Goal: Information Seeking & Learning: Find specific fact

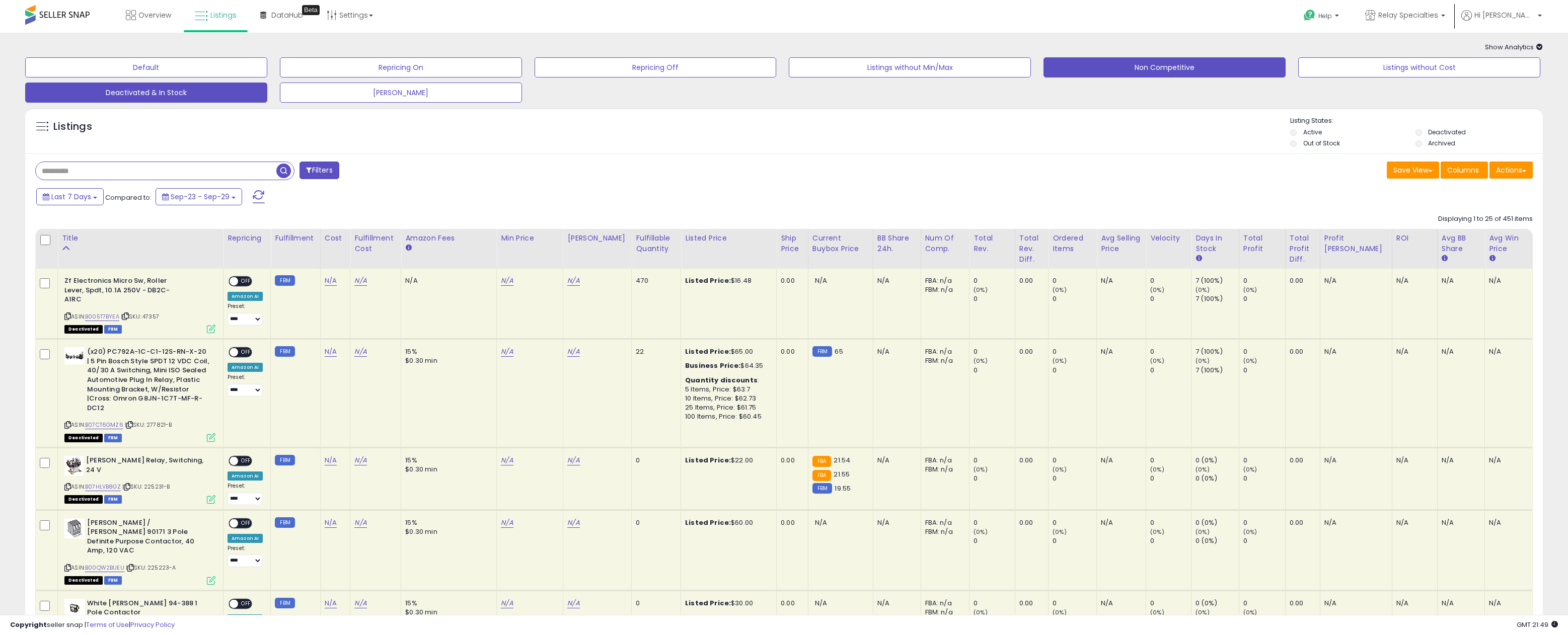
click at [1170, 71] on button "Non Competitive" at bounding box center [1164, 67] width 242 height 20
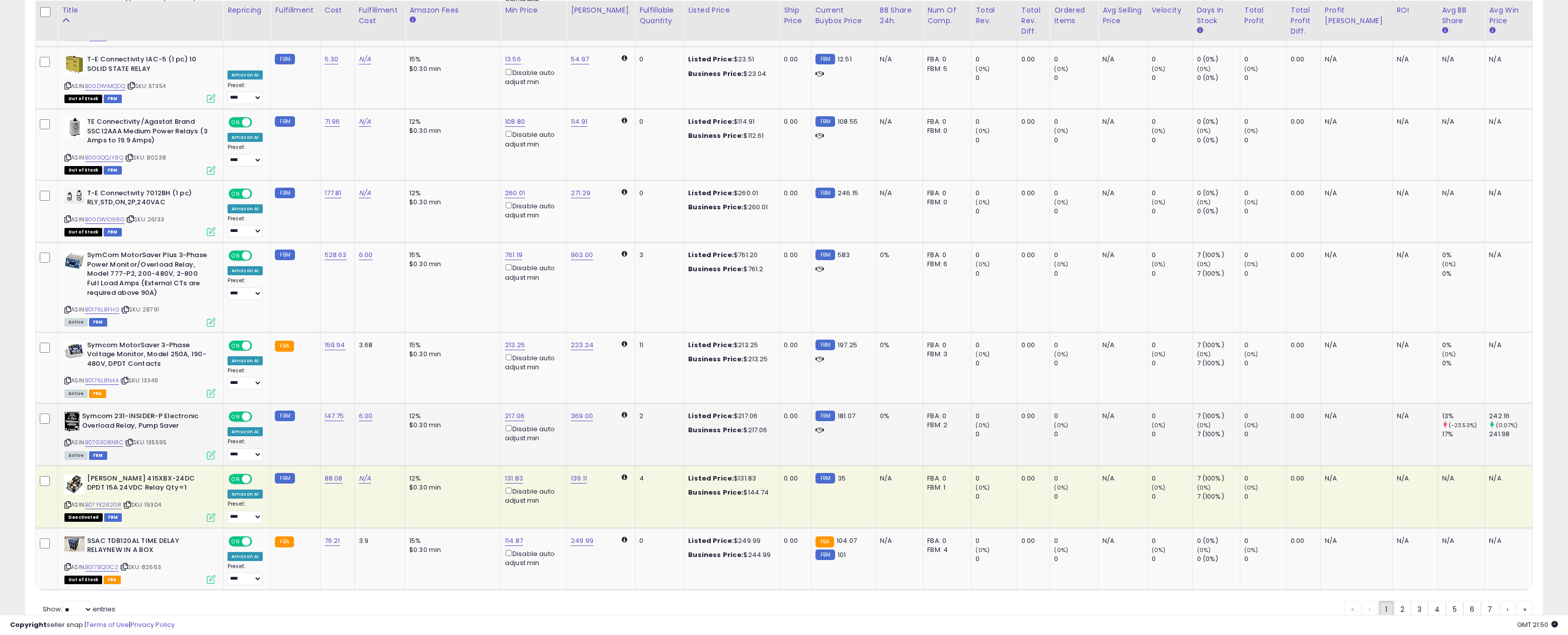
scroll to position [1496, 0]
click at [473, 415] on td "12% $0.30 min" at bounding box center [453, 434] width 96 height 63
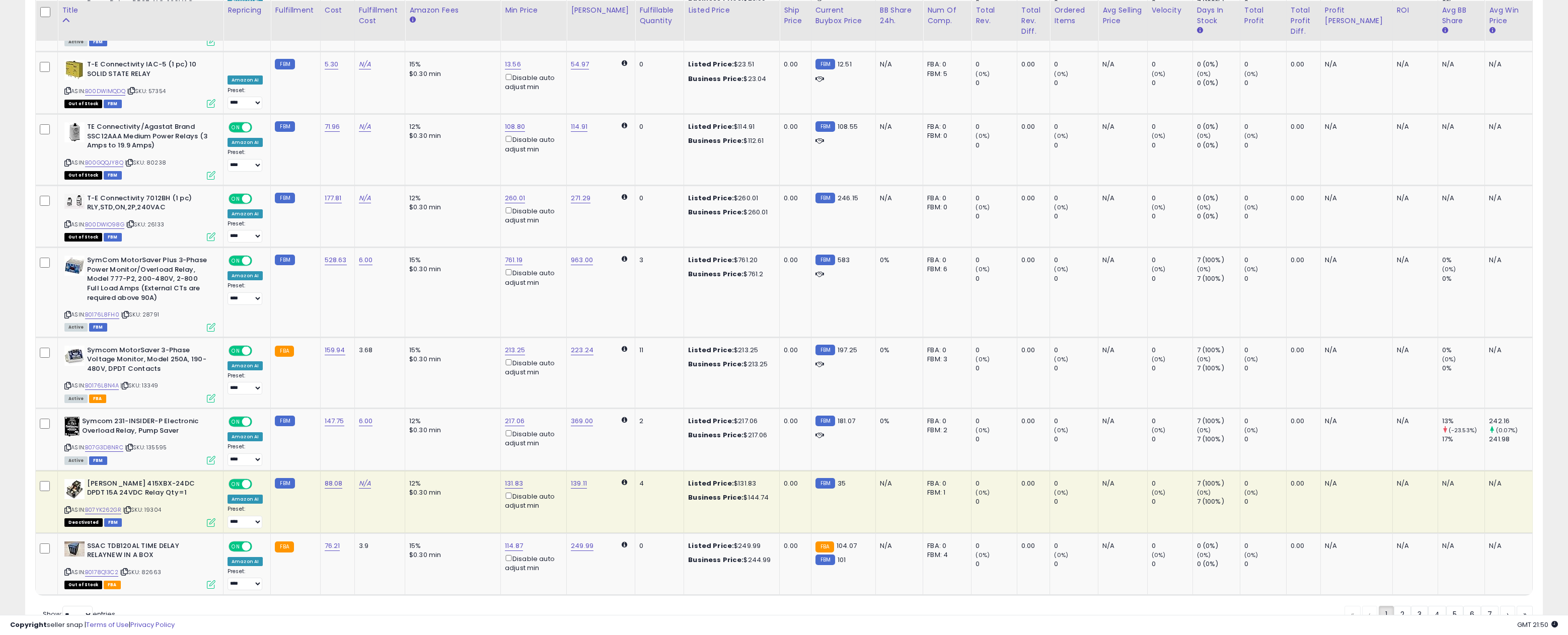
scroll to position [1492, 0]
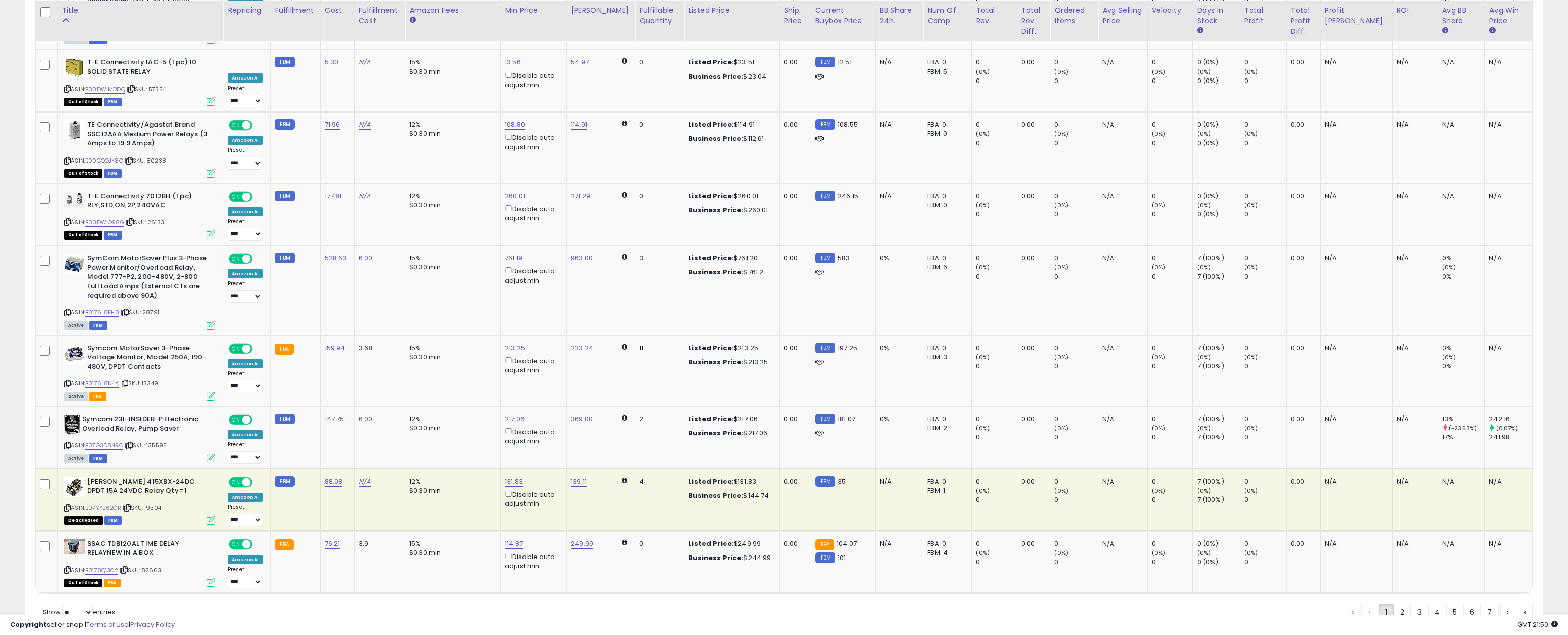
click at [158, 504] on span "| SKU: 19304" at bounding box center [142, 507] width 38 height 8
copy span "19304"
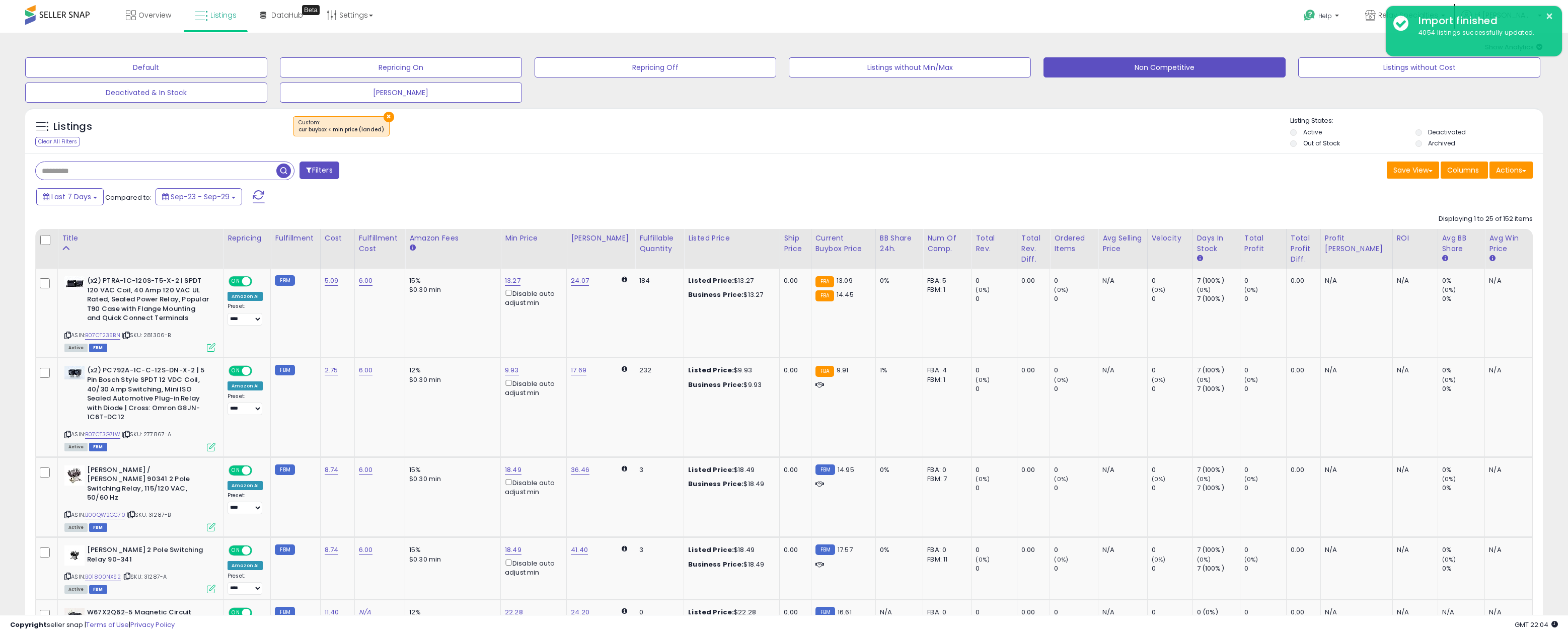
scroll to position [0, 0]
click at [205, 95] on button "Deactivated & In Stock" at bounding box center [146, 92] width 242 height 20
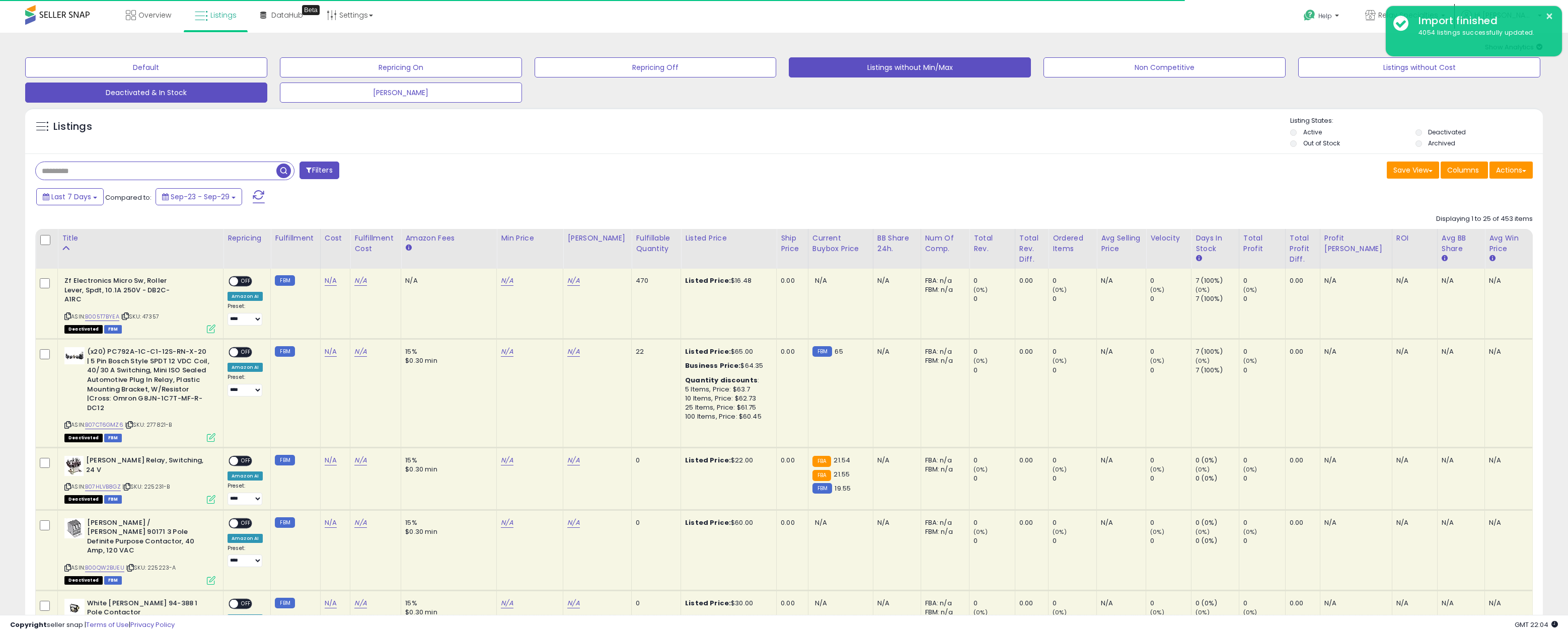
click at [951, 73] on button "Listings without Min/Max" at bounding box center [910, 67] width 242 height 20
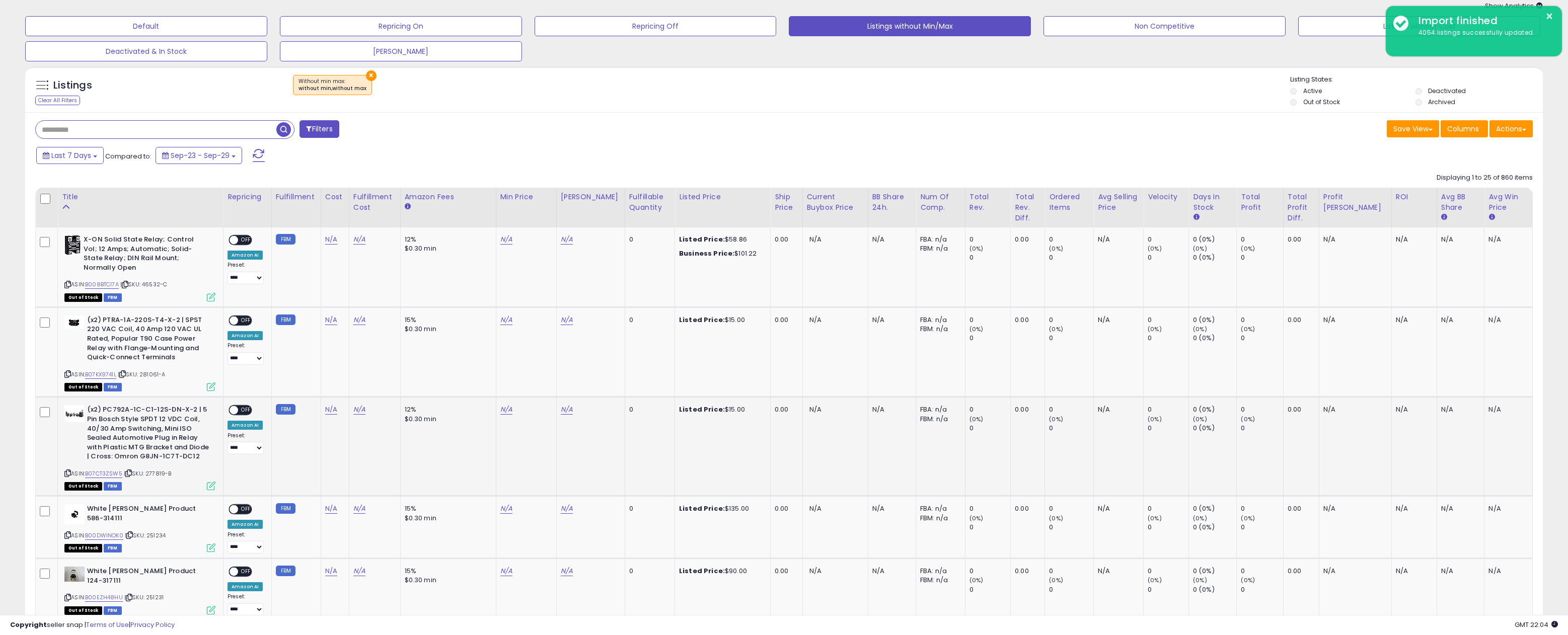
scroll to position [42, 0]
click at [330, 124] on button "Filters" at bounding box center [319, 128] width 40 height 18
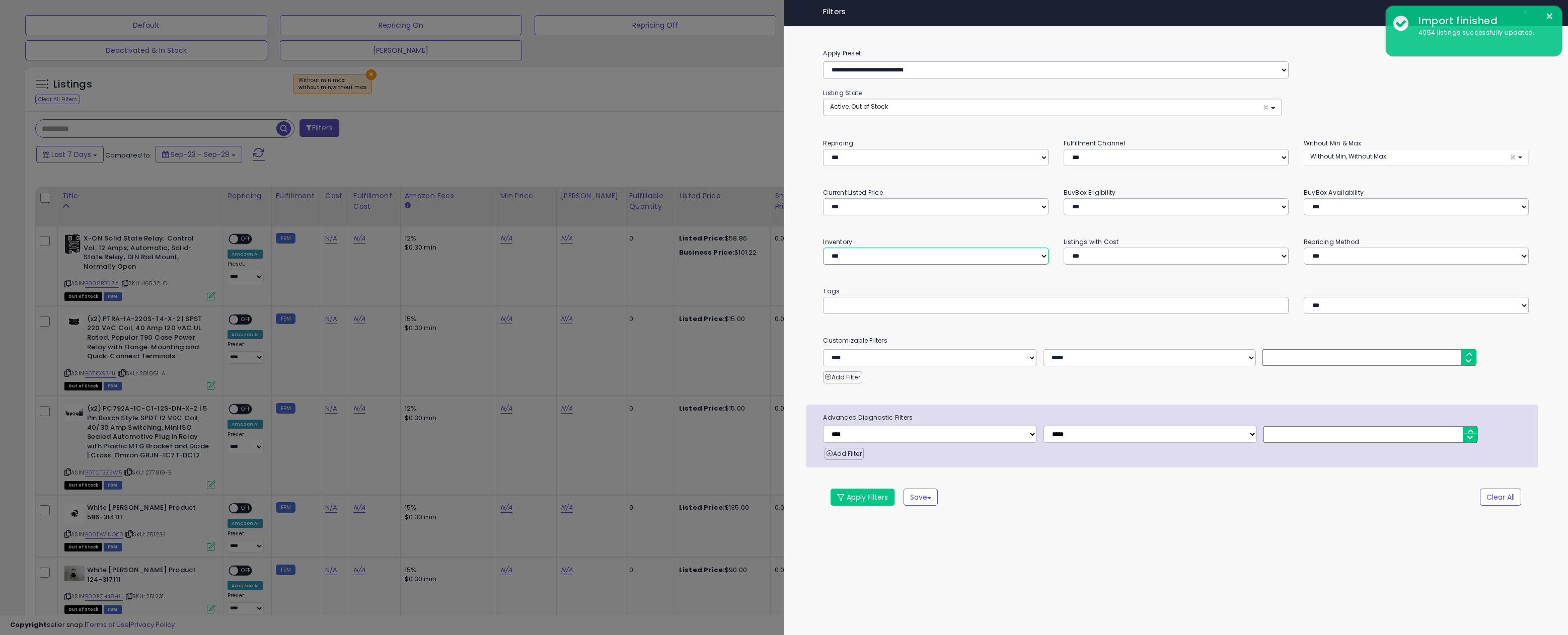
select select "********"
click at [871, 499] on button "Apply Filters" at bounding box center [862, 497] width 64 height 17
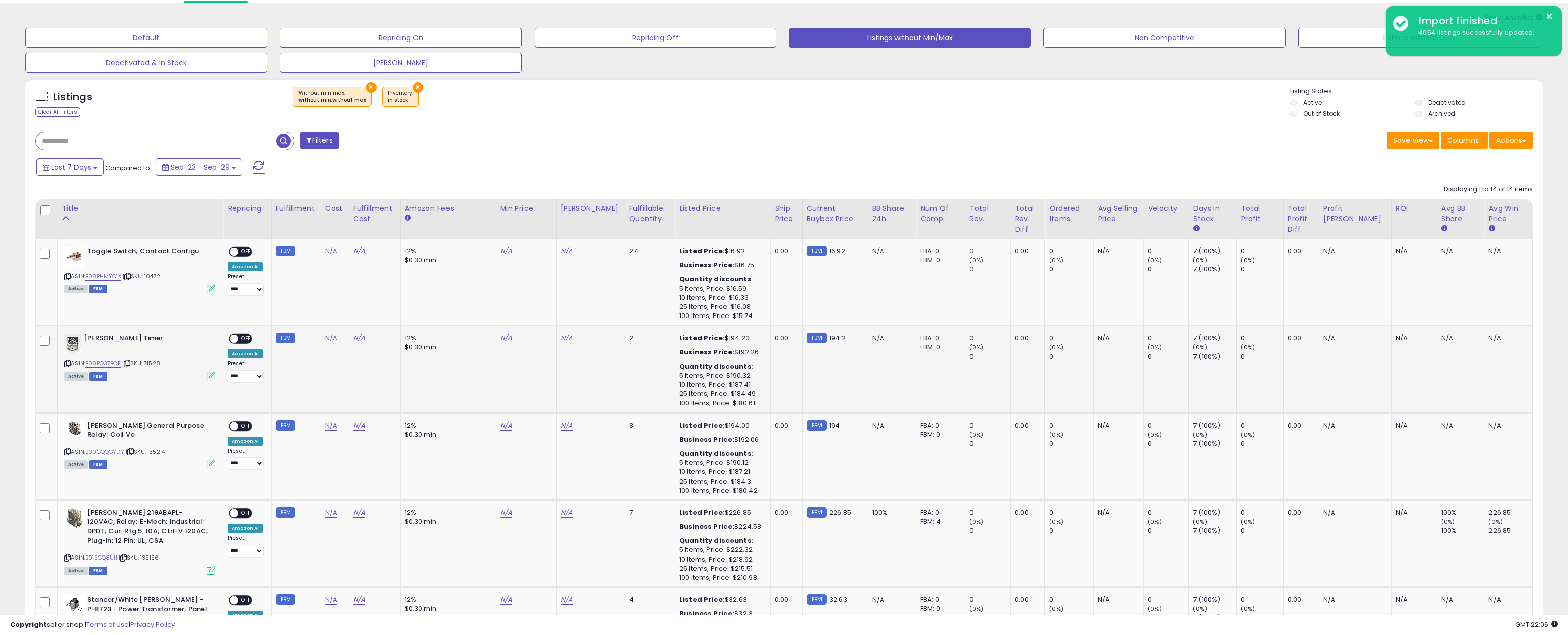
scroll to position [33, 0]
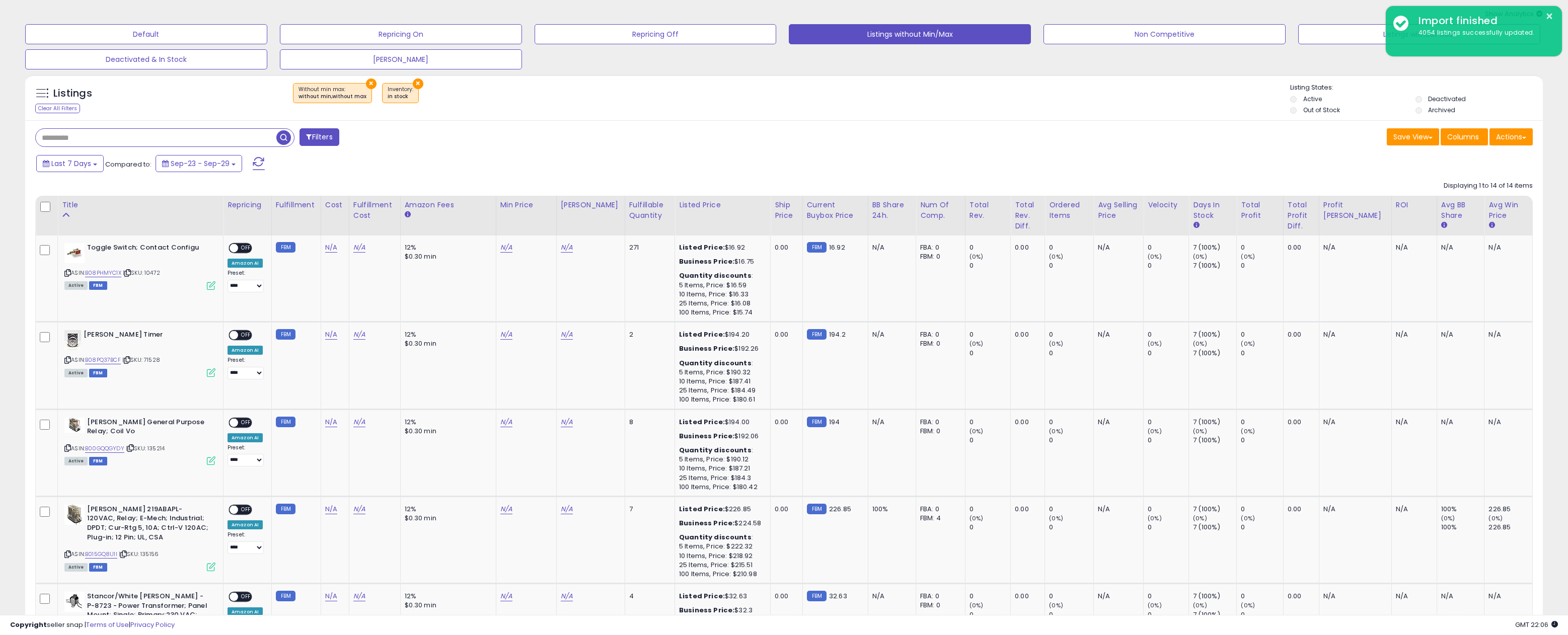
click at [158, 551] on span "| SKU: 135156" at bounding box center [138, 553] width 40 height 8
click at [155, 551] on span "| SKU: 135156" at bounding box center [138, 553] width 40 height 8
copy span "135156"
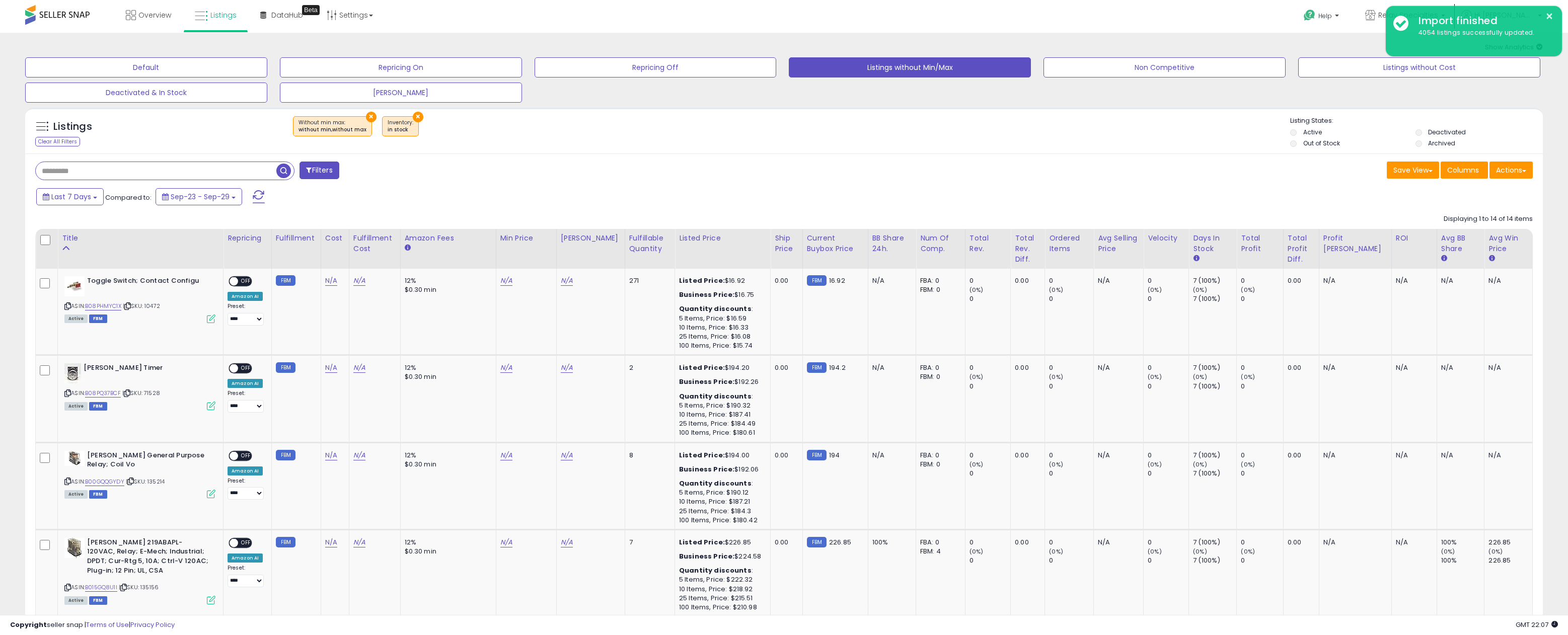
scroll to position [0, 0]
click at [413, 116] on button "×" at bounding box center [418, 117] width 10 height 10
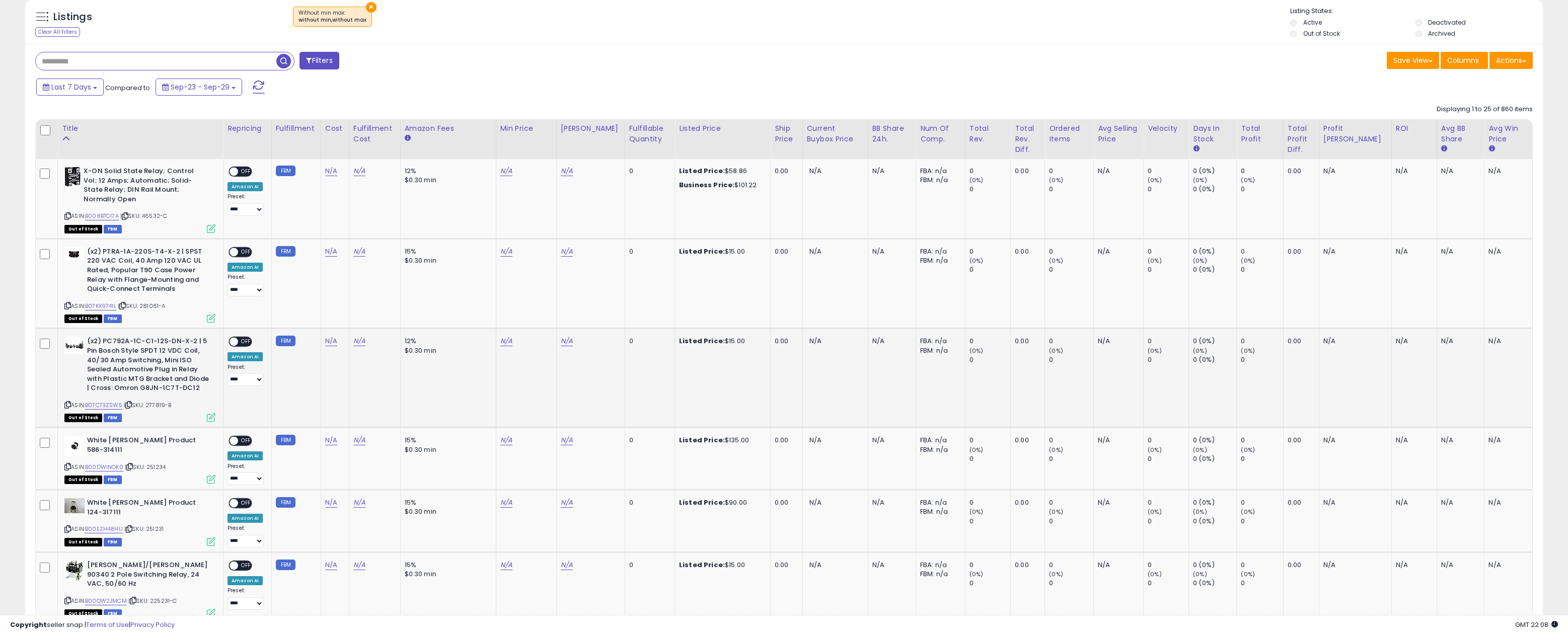
scroll to position [107, 0]
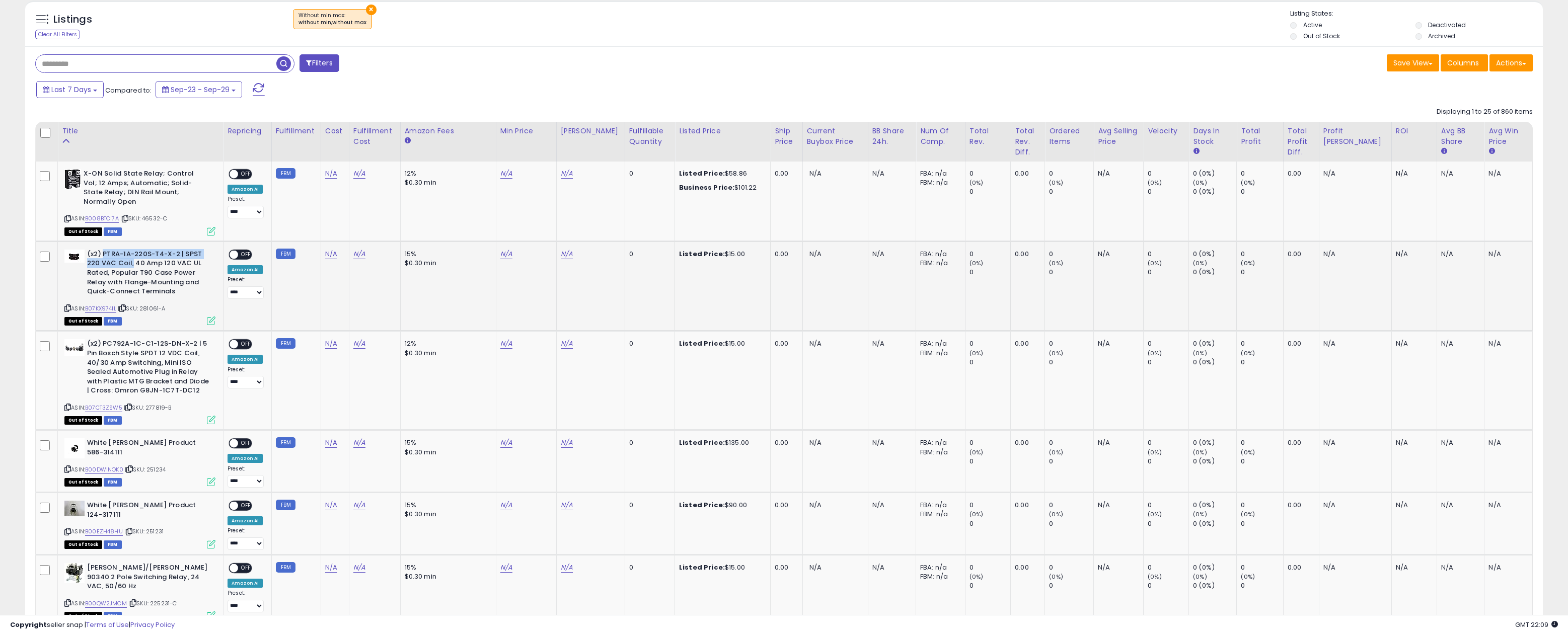
drag, startPoint x: 103, startPoint y: 251, endPoint x: 133, endPoint y: 262, distance: 32.0
click at [133, 262] on b "(x2) PTRA-1A-220S-T4-X-2 | SPST 220 VAC Coil, 40 Amp 120 VAC UL Rated, Popular …" at bounding box center [148, 274] width 122 height 49
click at [170, 251] on b "(x2) PTRA-1A-220S-T4-X-2 | SPST 220 VAC Coil, 40 Amp 120 VAC UL Rated, Popular …" at bounding box center [148, 274] width 122 height 49
drag, startPoint x: 172, startPoint y: 251, endPoint x: 104, endPoint y: 253, distance: 68.0
click at [104, 253] on b "(x2) PTRA-1A-220S-T4-X-2 | SPST 220 VAC Coil, 40 Amp 120 VAC UL Rated, Popular …" at bounding box center [148, 274] width 122 height 49
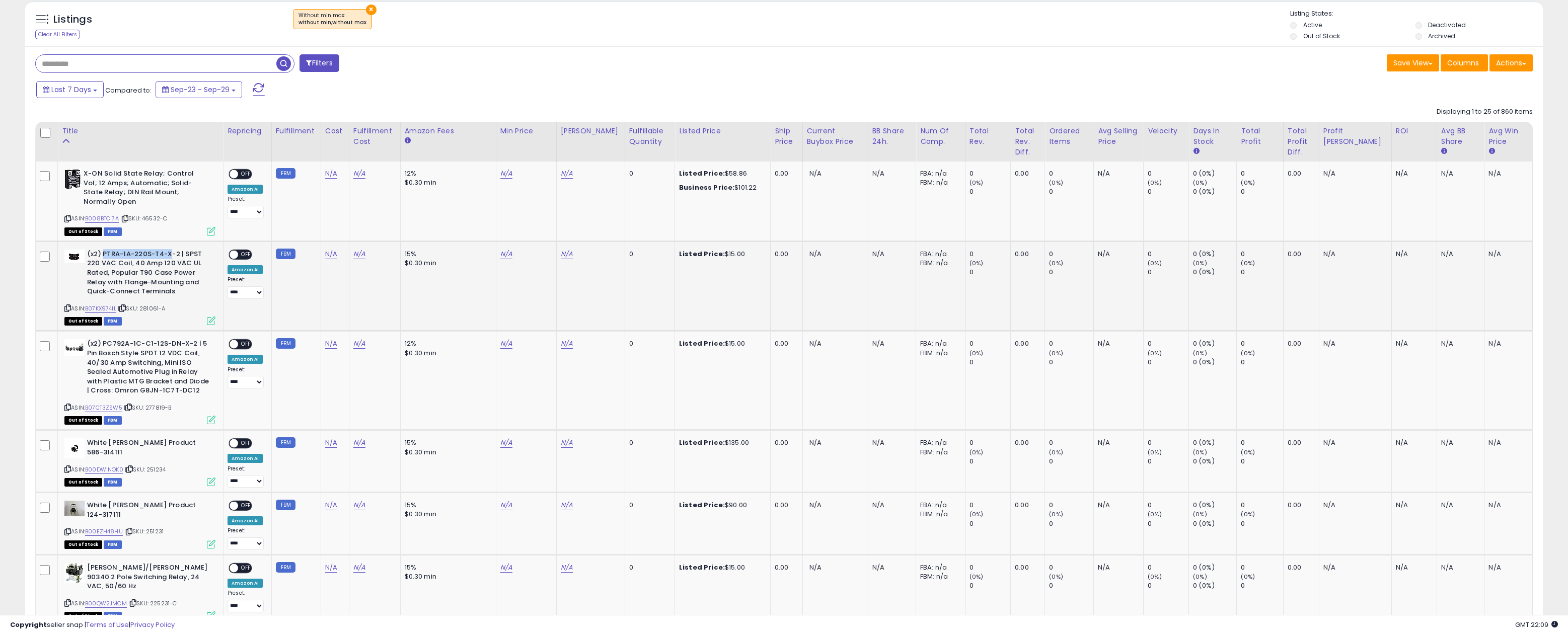
copy b "PTRA-1A-220S-T4-X"
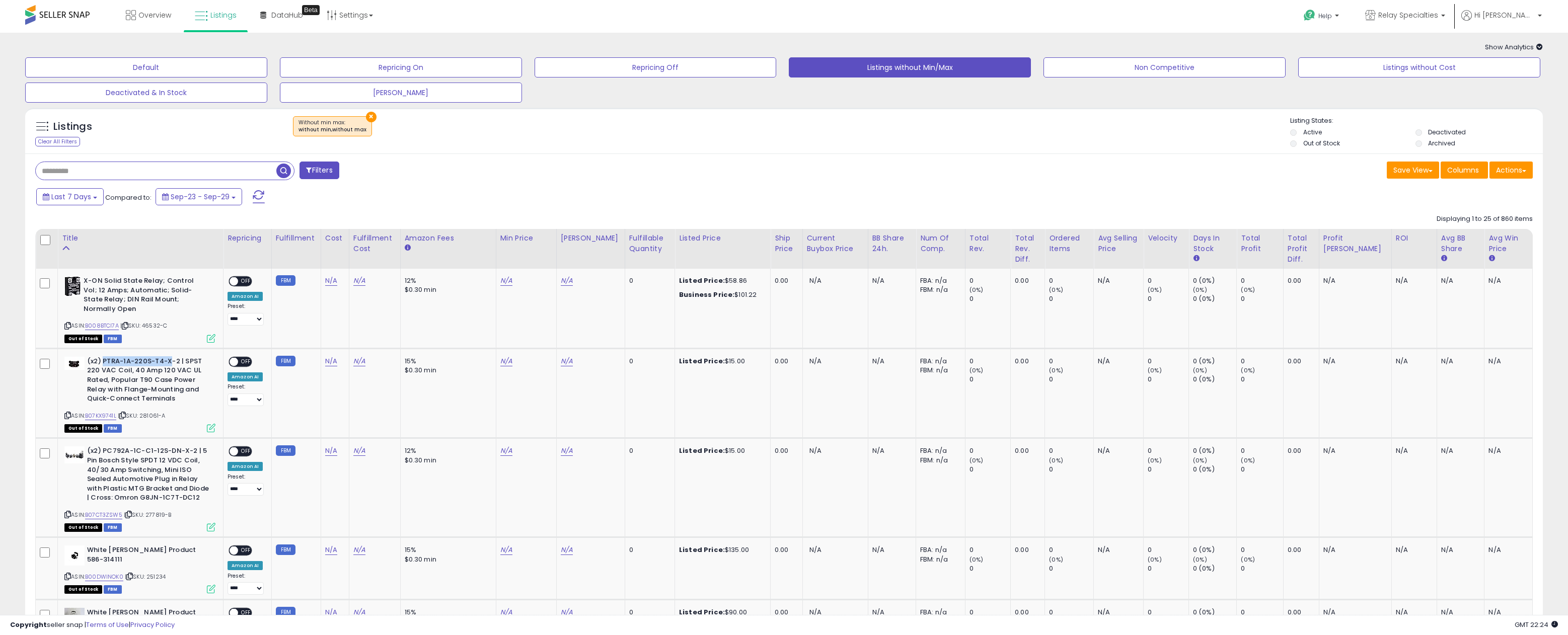
scroll to position [0, 0]
click at [163, 64] on button "Default" at bounding box center [146, 67] width 242 height 20
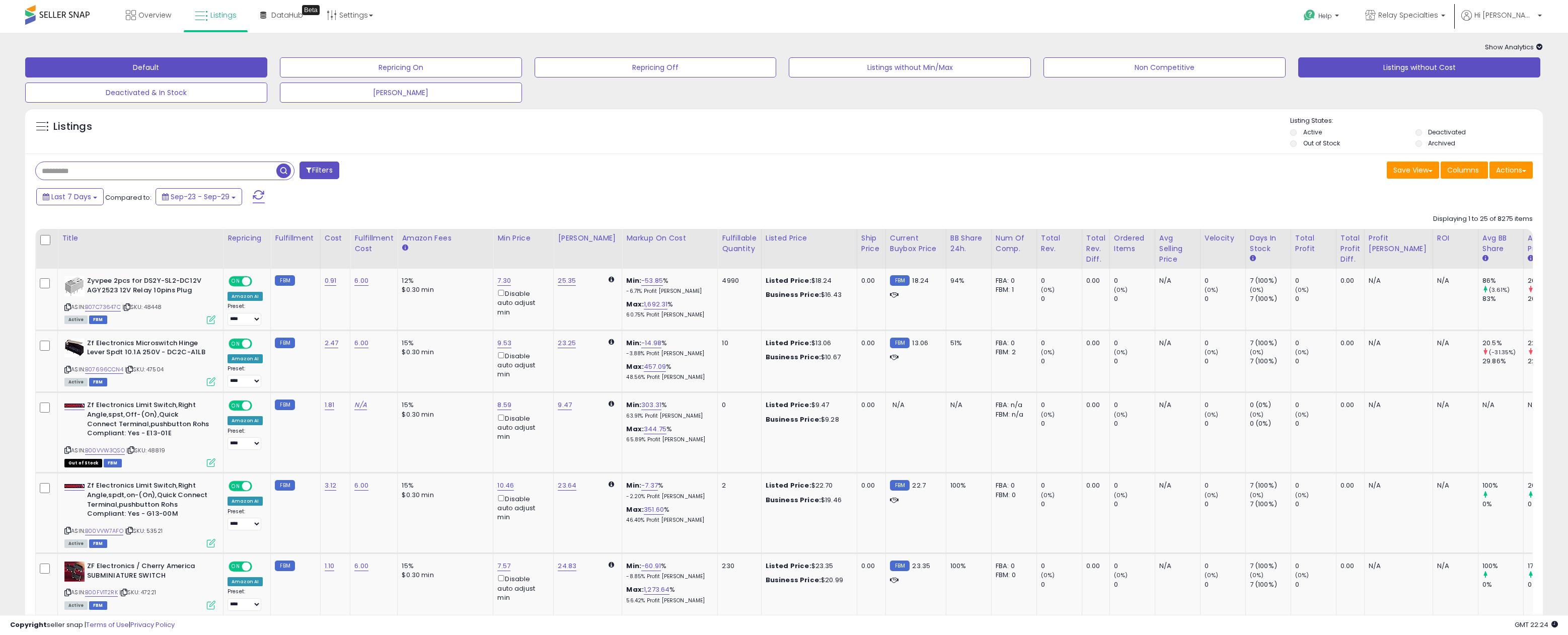
click at [1395, 68] on button "Listings without Cost" at bounding box center [1419, 67] width 242 height 20
